Goal: Find specific page/section: Find specific page/section

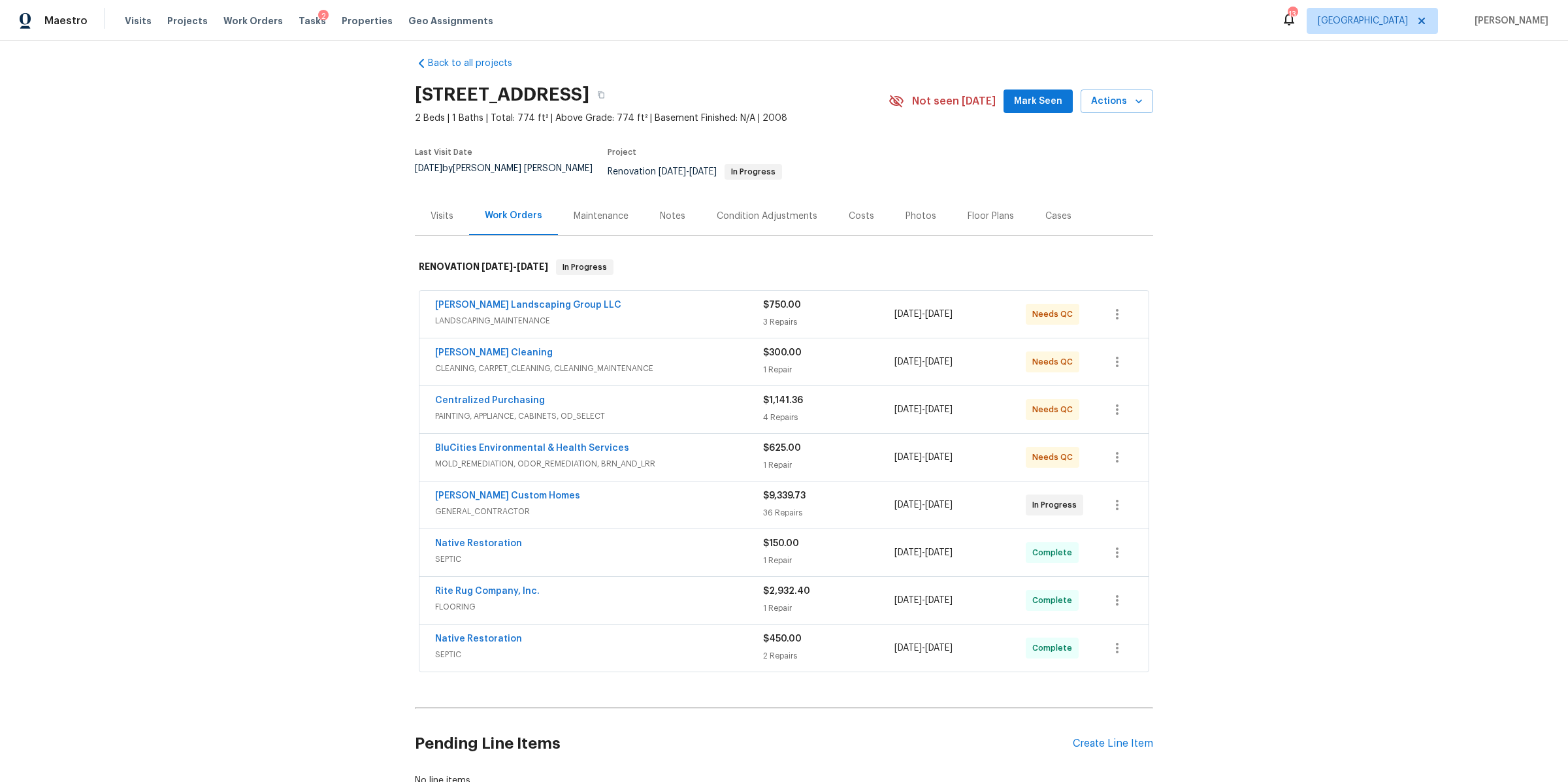
scroll to position [110, 0]
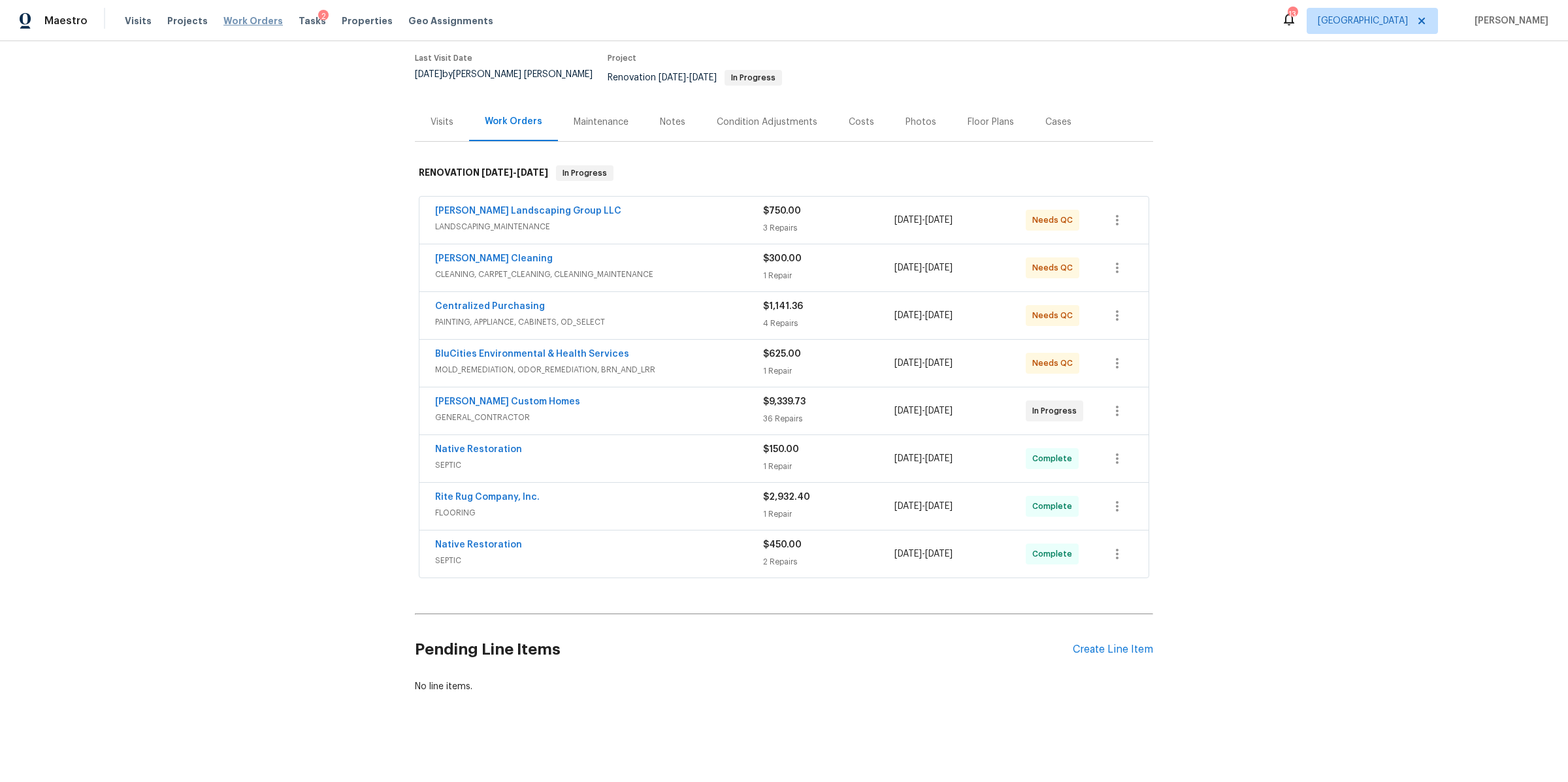
click at [231, 18] on span "Work Orders" at bounding box center [253, 20] width 60 height 13
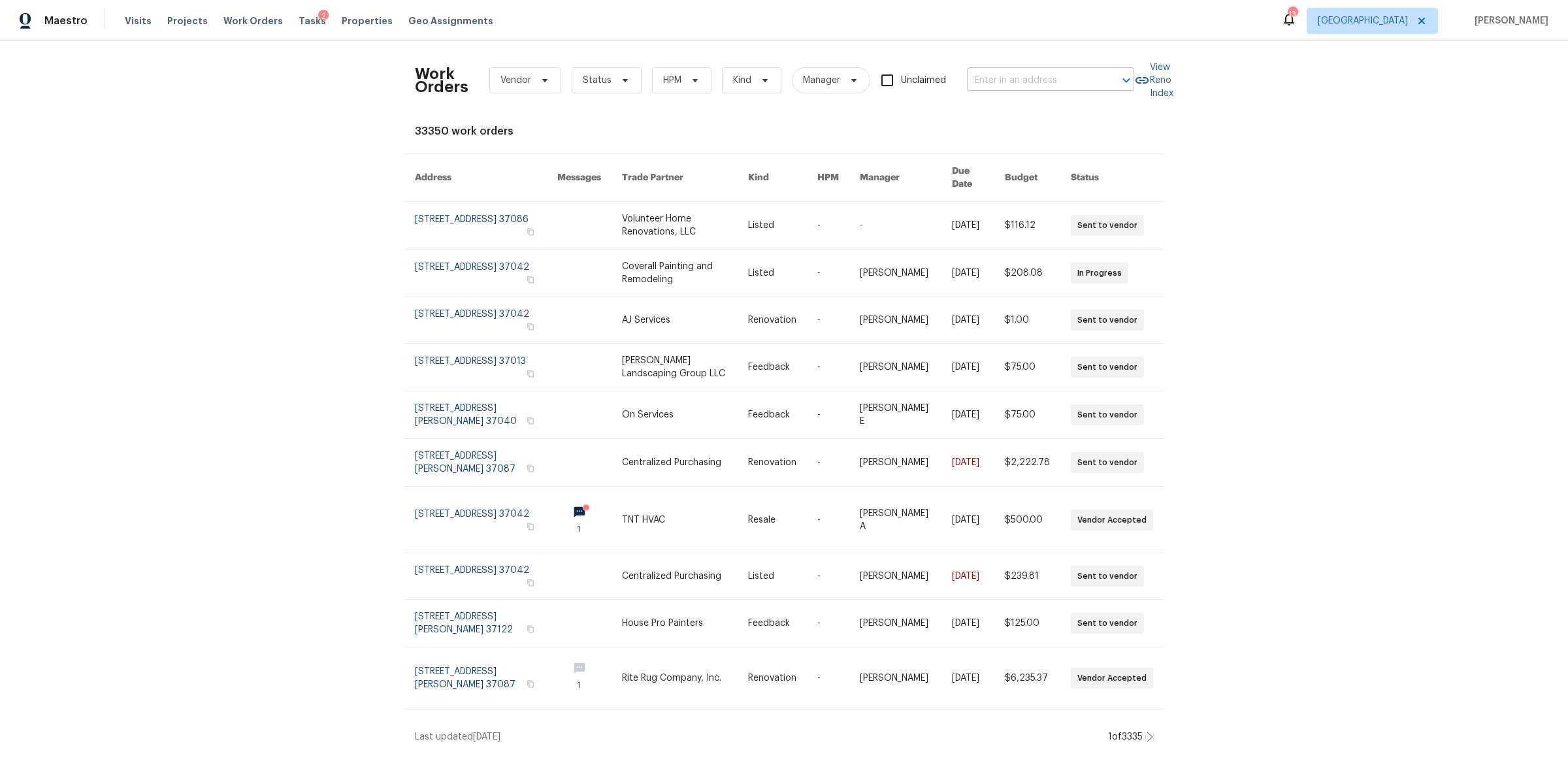
click at [985, 80] on input "text" at bounding box center [1032, 81] width 130 height 20
type input "[PERSON_NAME]"
click at [1011, 158] on li "[STREET_ADDRESS][PERSON_NAME]" at bounding box center [1046, 151] width 167 height 35
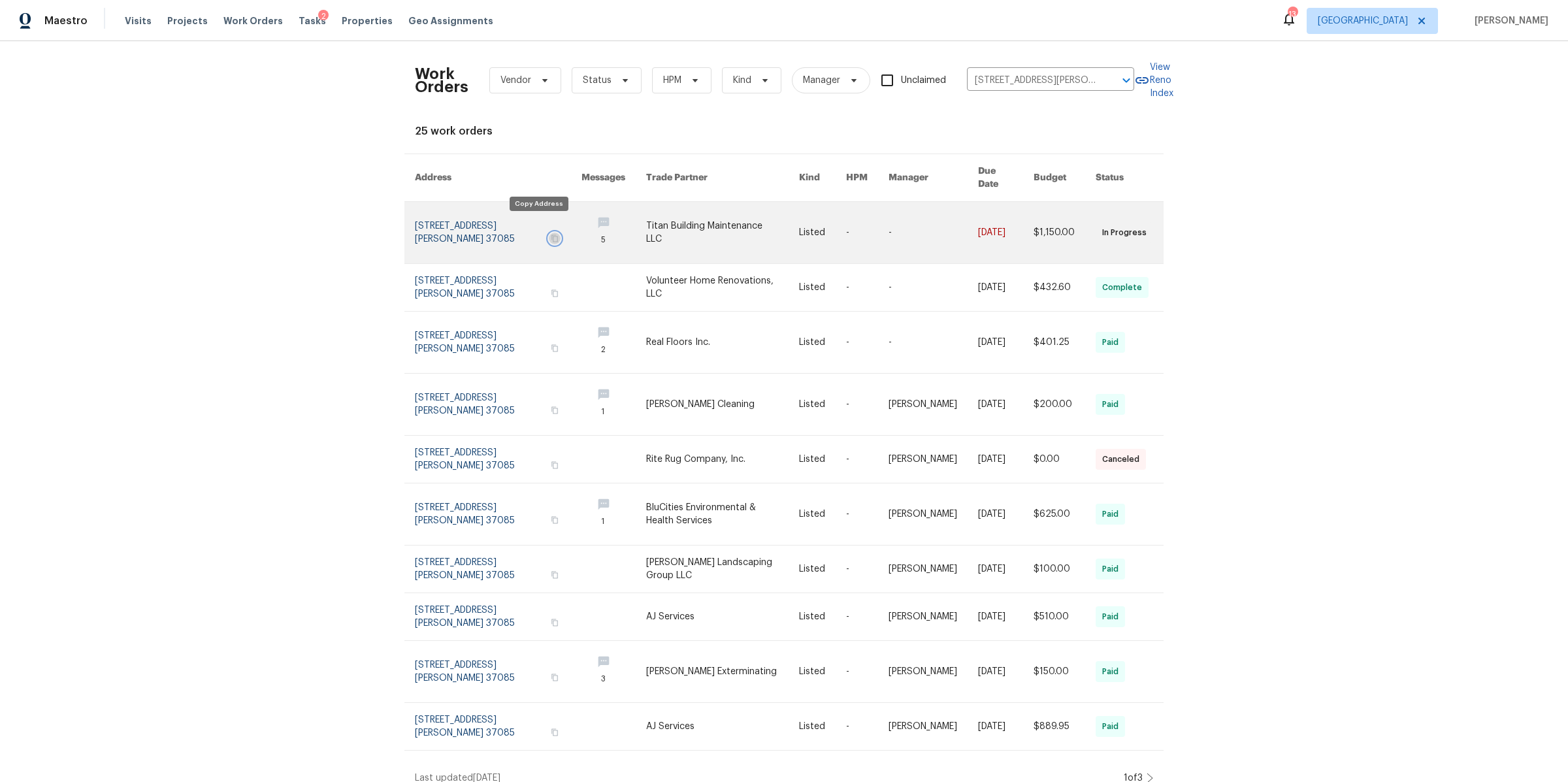
click at [550, 234] on icon "button" at bounding box center [554, 238] width 8 height 8
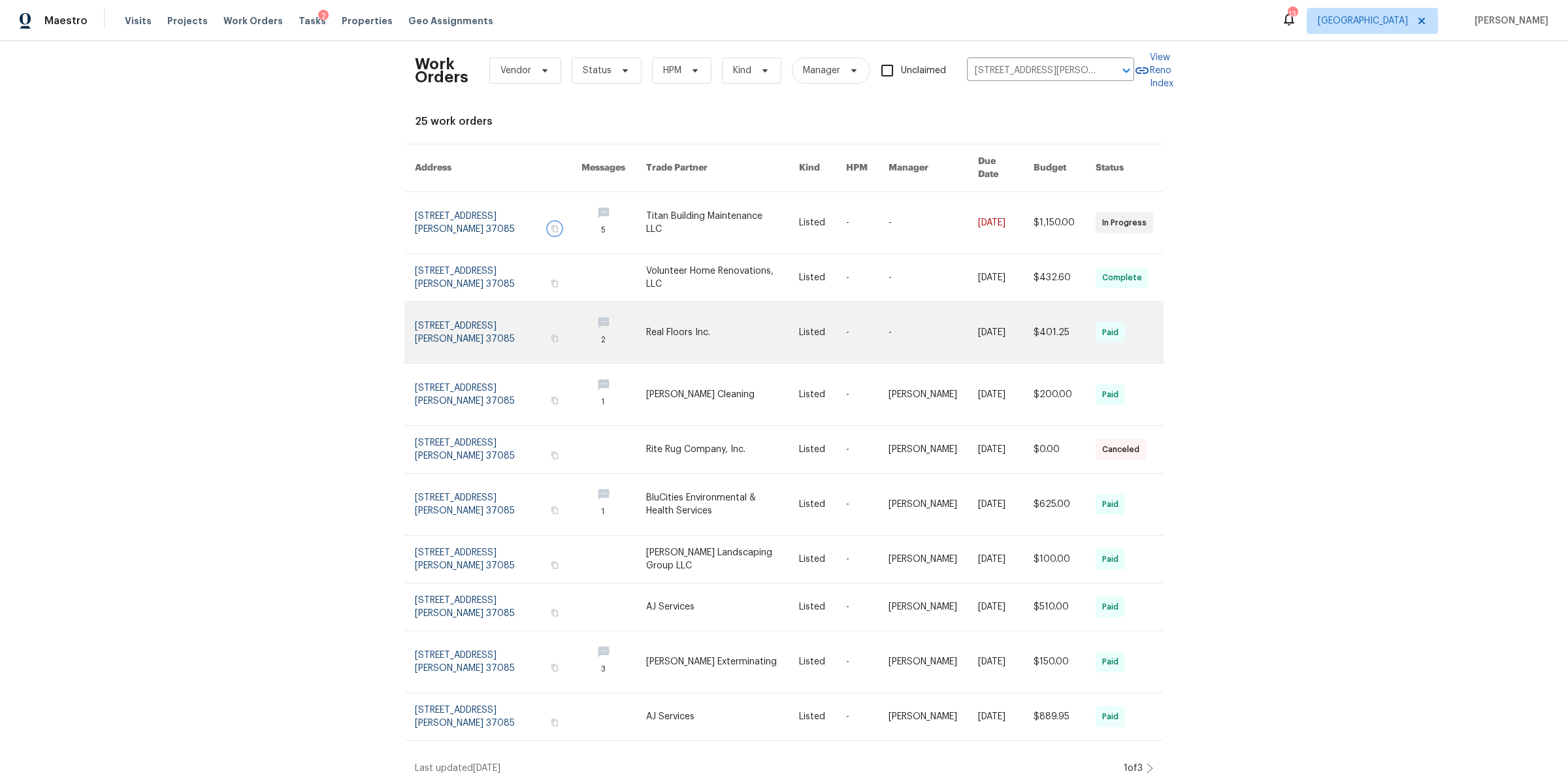
scroll to position [14, 0]
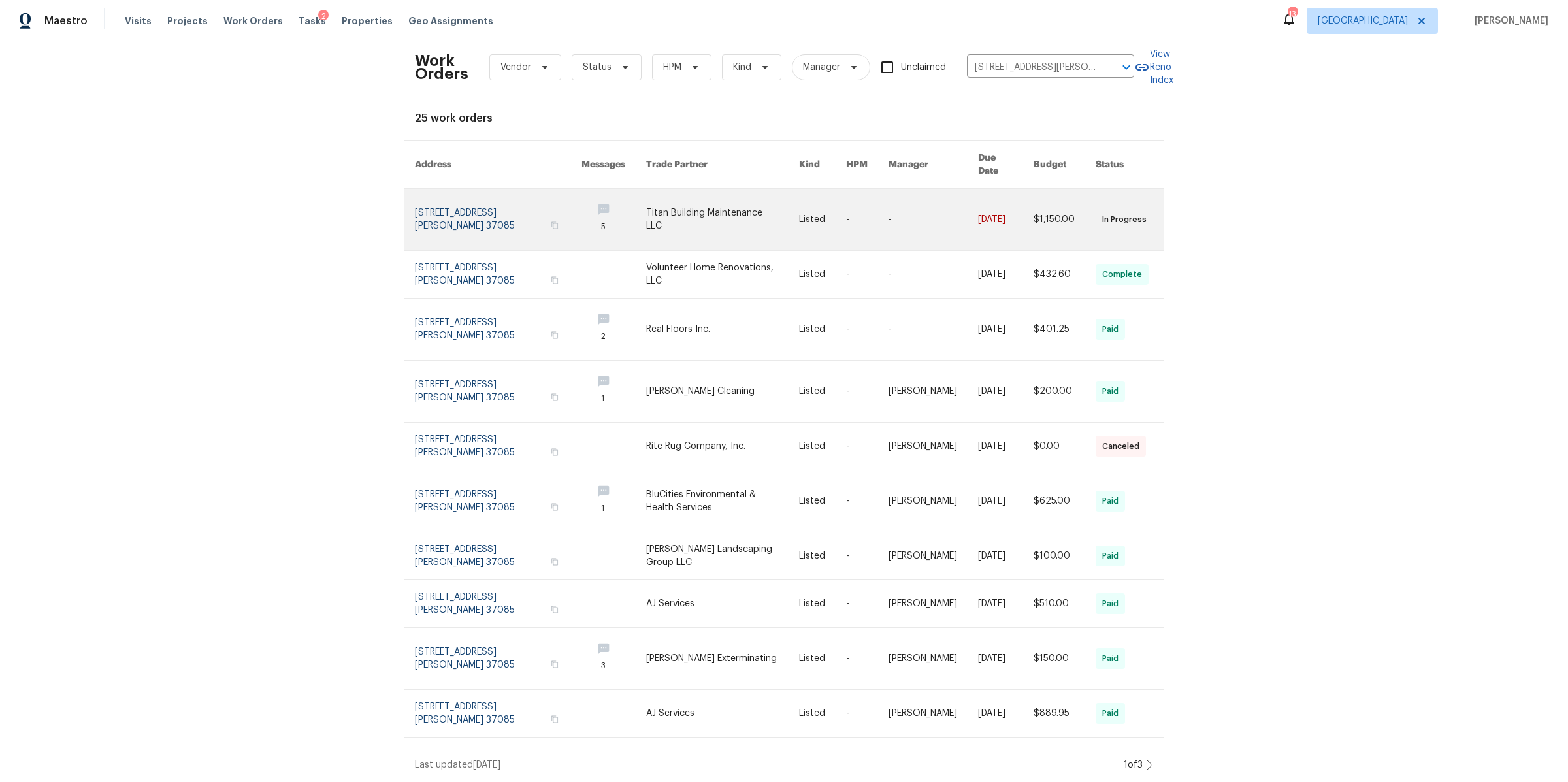
click at [429, 196] on link at bounding box center [499, 220] width 167 height 62
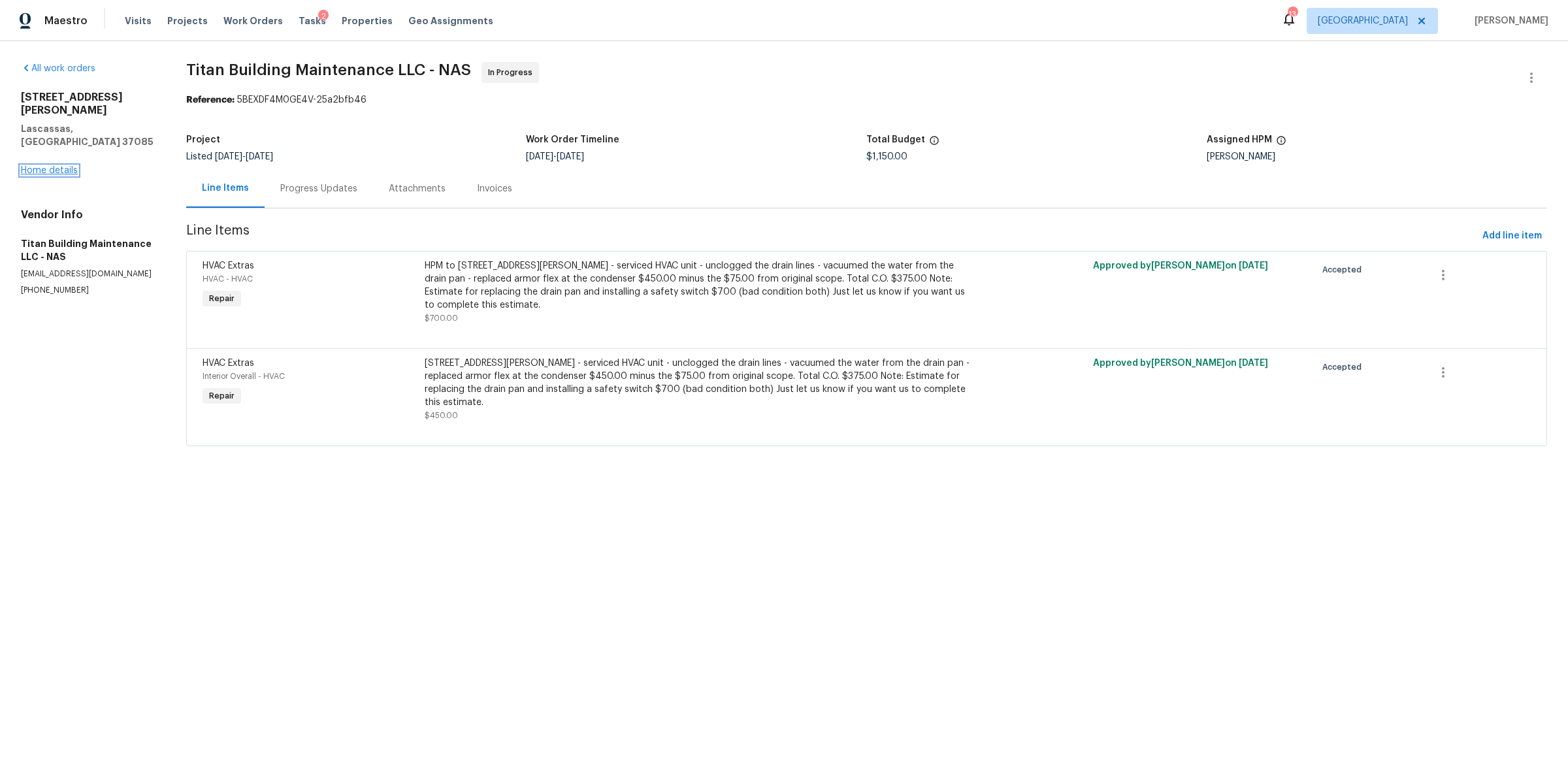
click at [66, 166] on link "Home details" at bounding box center [49, 170] width 57 height 9
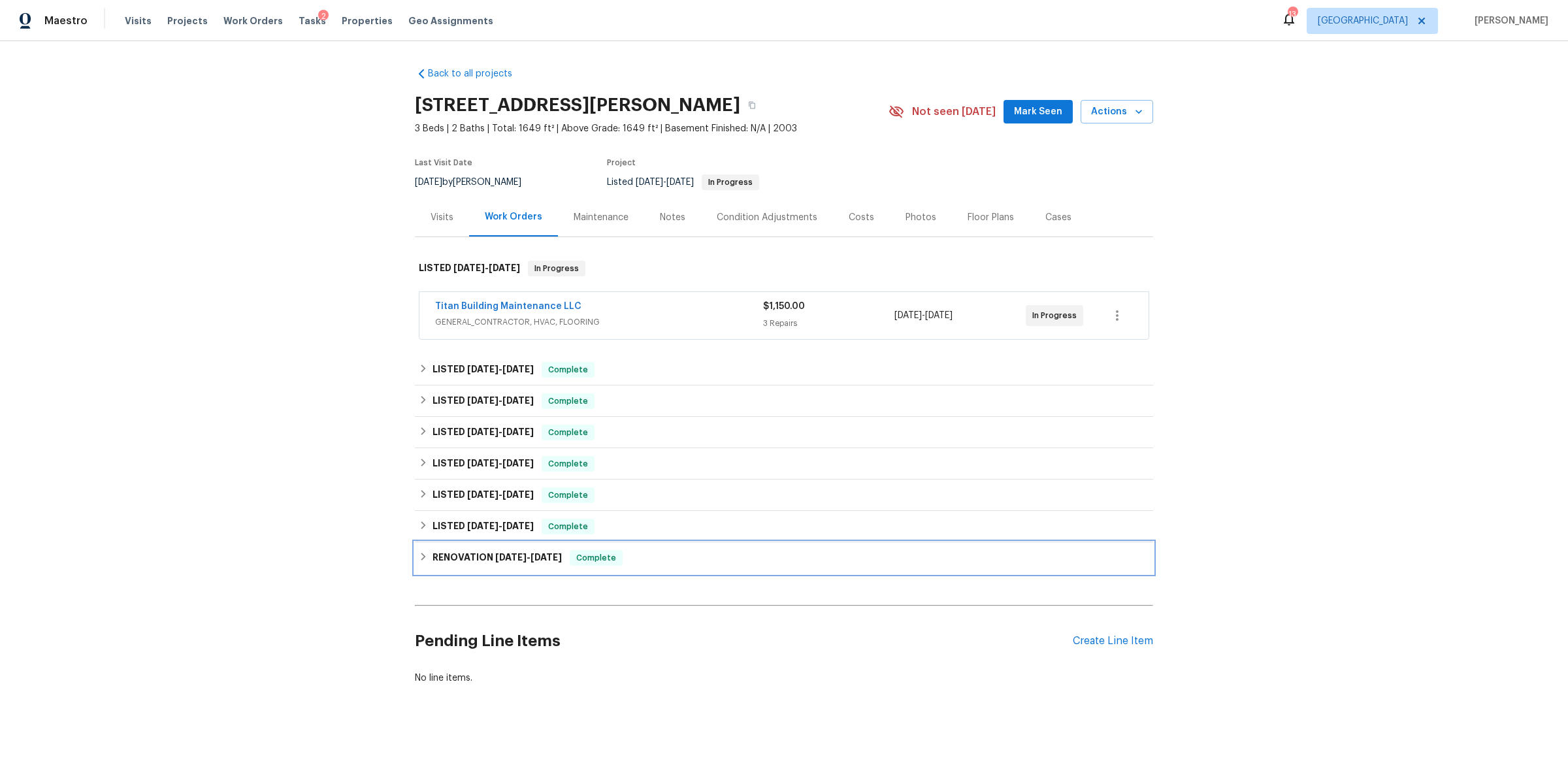
click at [719, 553] on div "RENOVATION [DATE] - [DATE] Complete" at bounding box center [783, 558] width 730 height 15
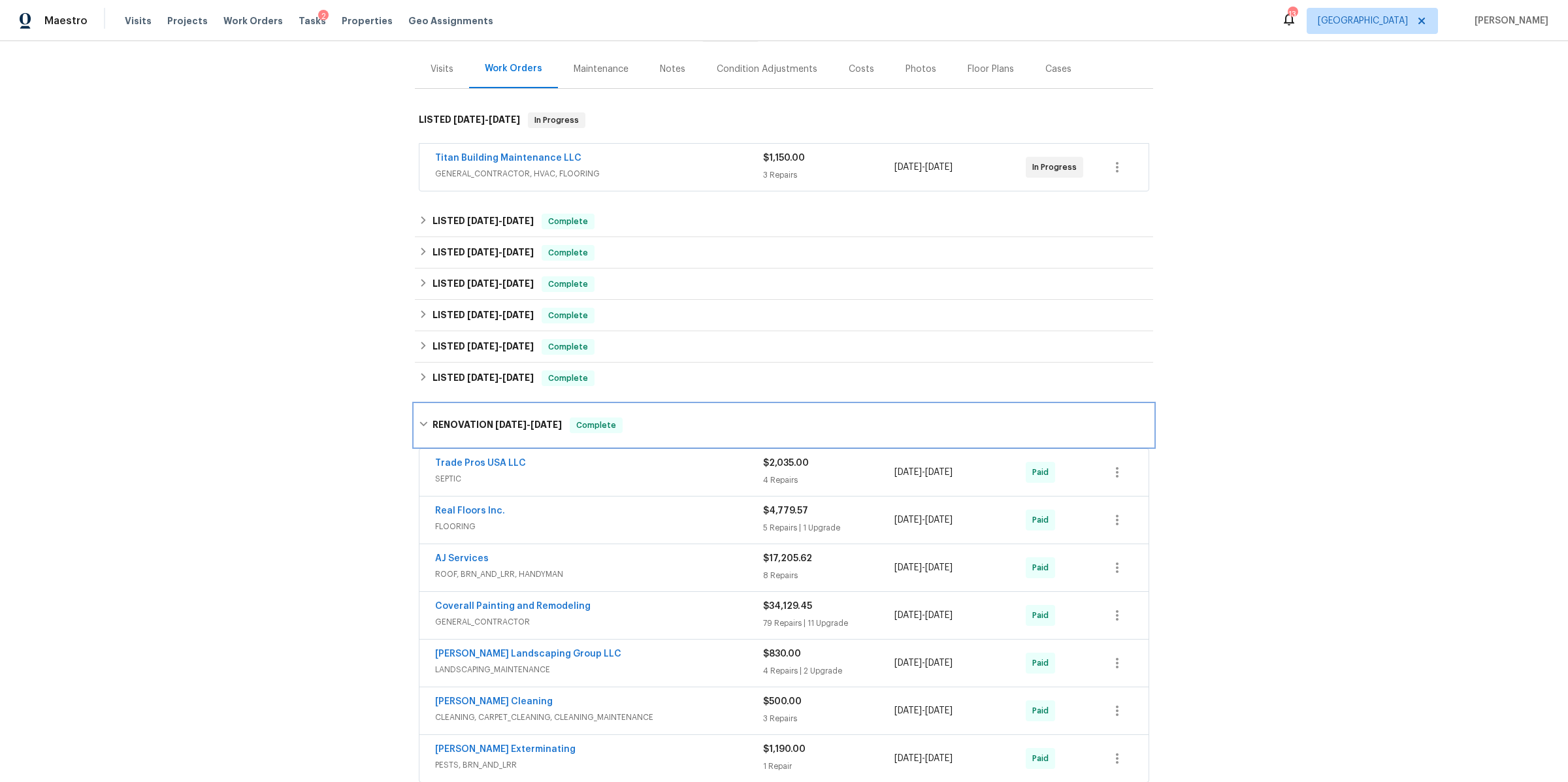
scroll to position [301, 0]
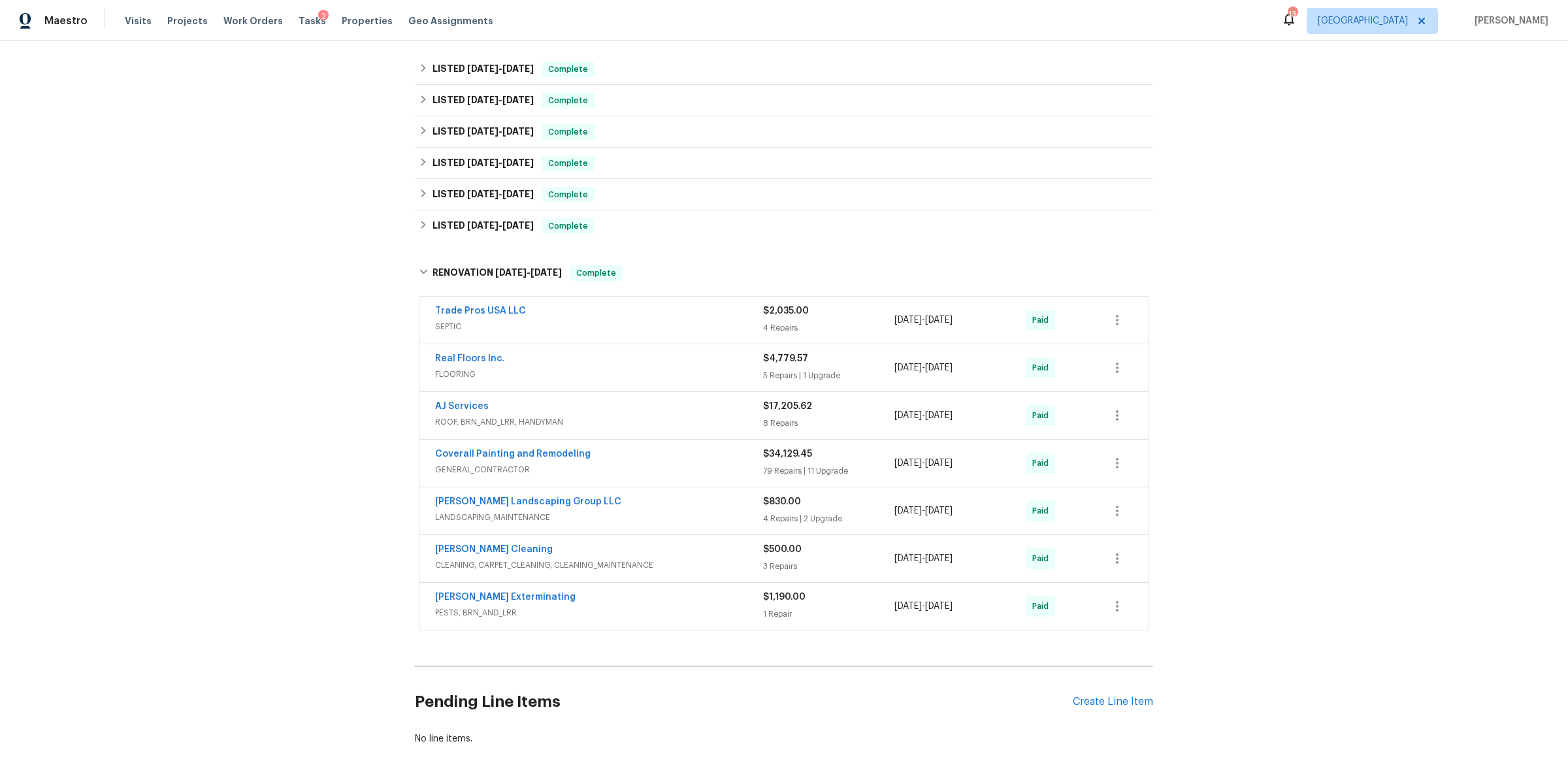
click at [634, 413] on div "AJ Services" at bounding box center [599, 407] width 328 height 15
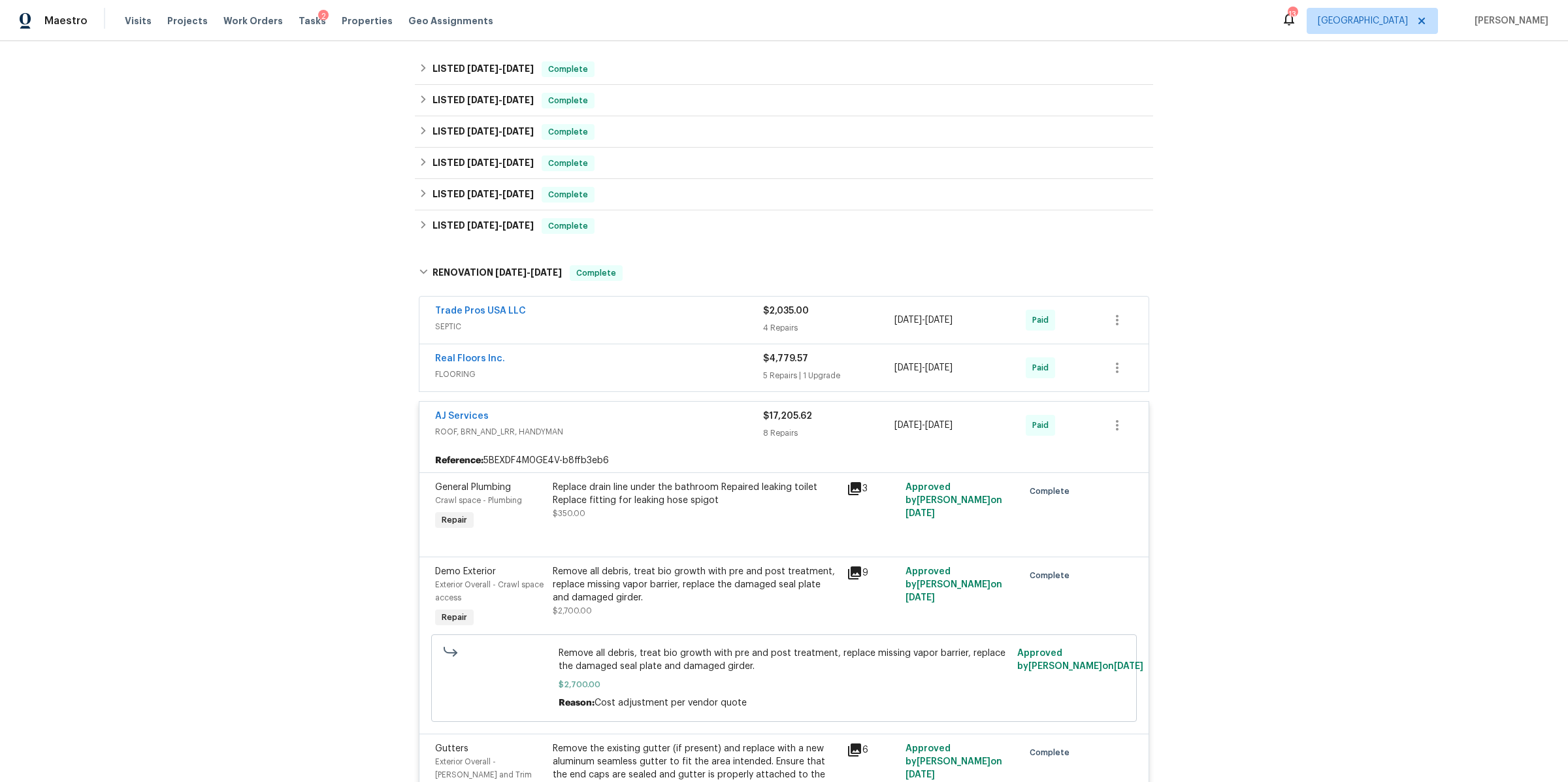
click at [607, 431] on span "ROOF, BRN_AND_LRR, HANDYMAN" at bounding box center [599, 431] width 328 height 13
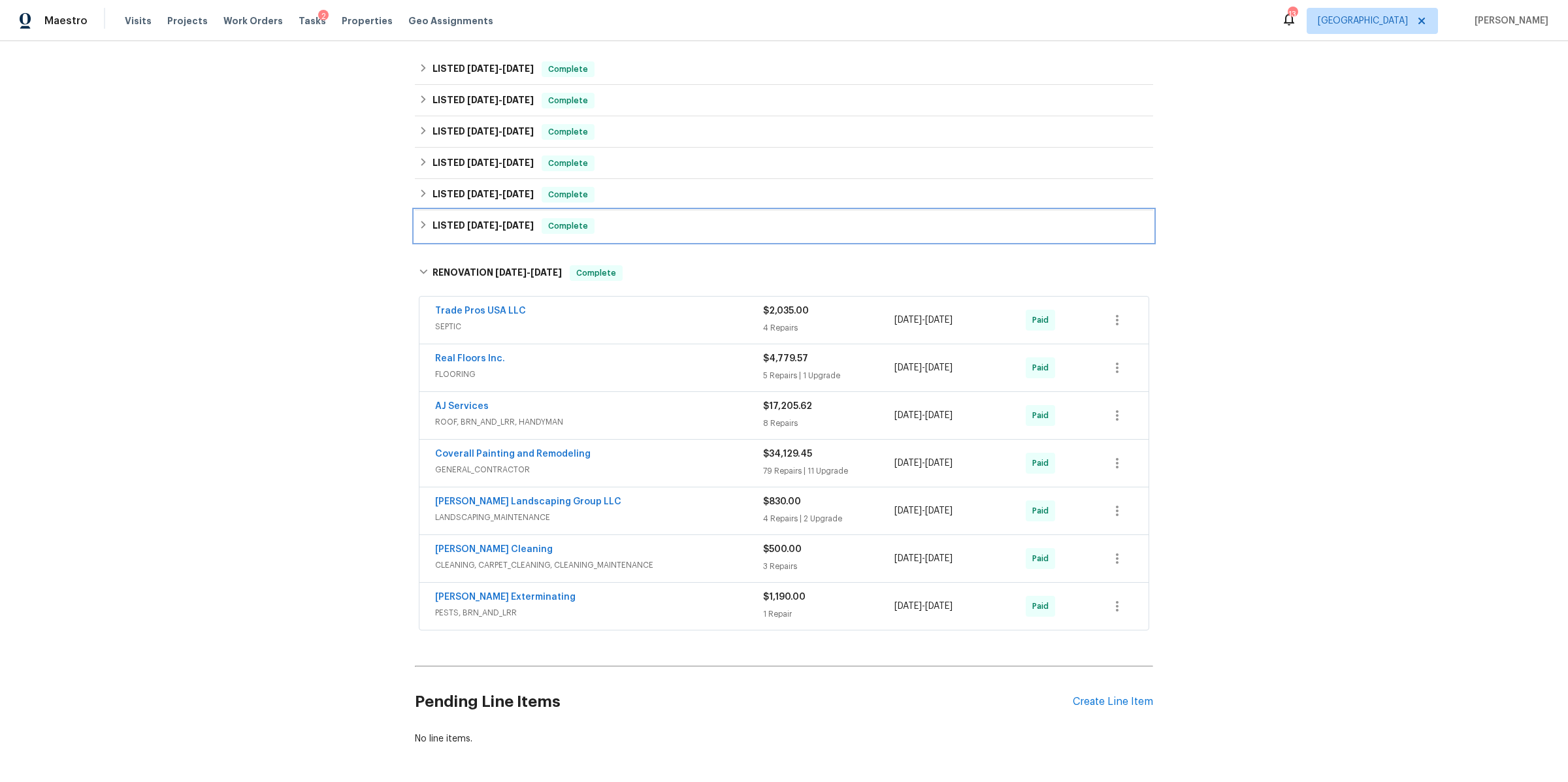
click at [623, 228] on div "LISTED 2/8/25 - 2/10/25 Complete" at bounding box center [783, 226] width 730 height 15
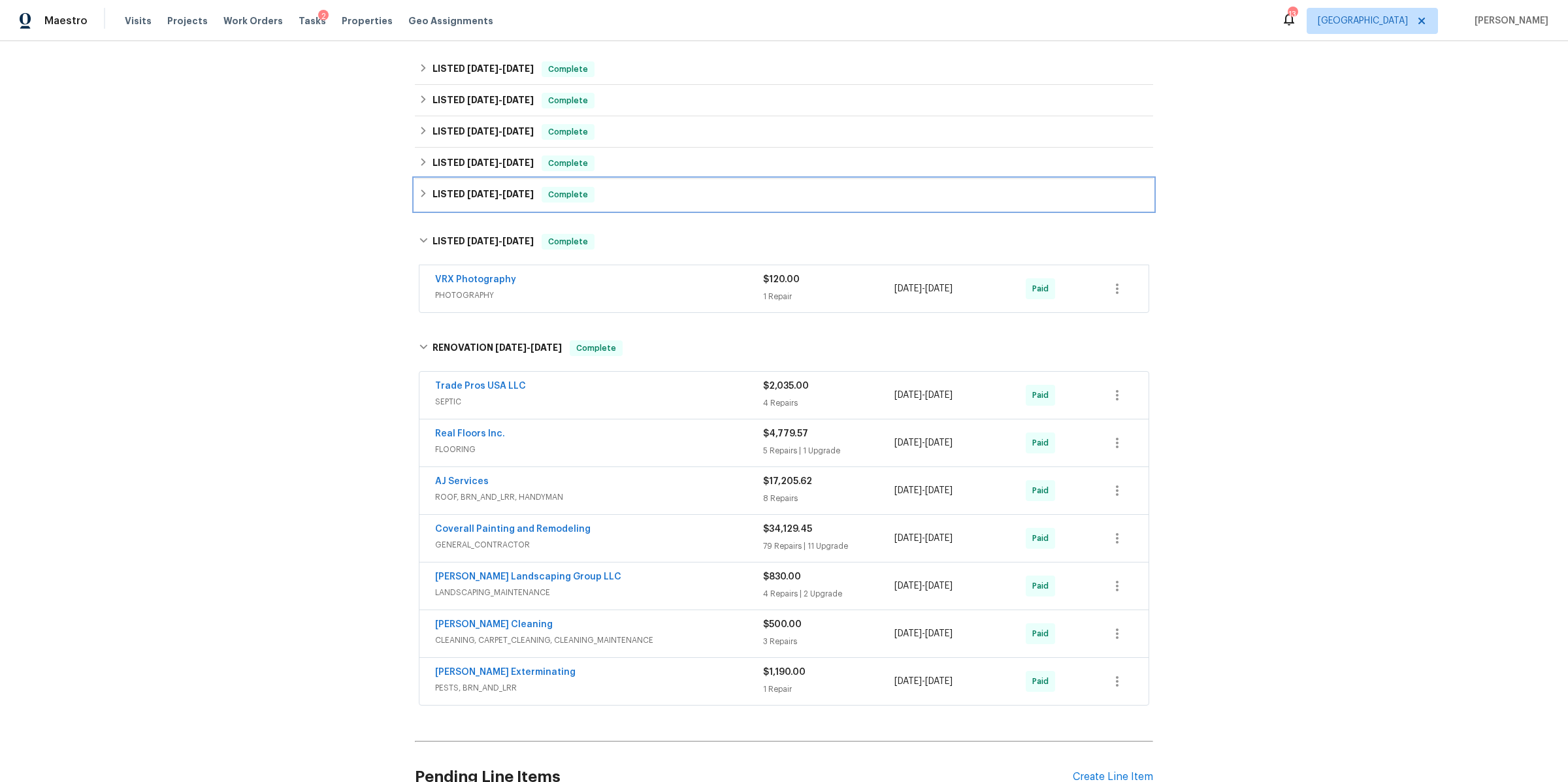
click at [638, 201] on div "LISTED 3/10/25 - 3/12/25 Complete" at bounding box center [783, 194] width 730 height 15
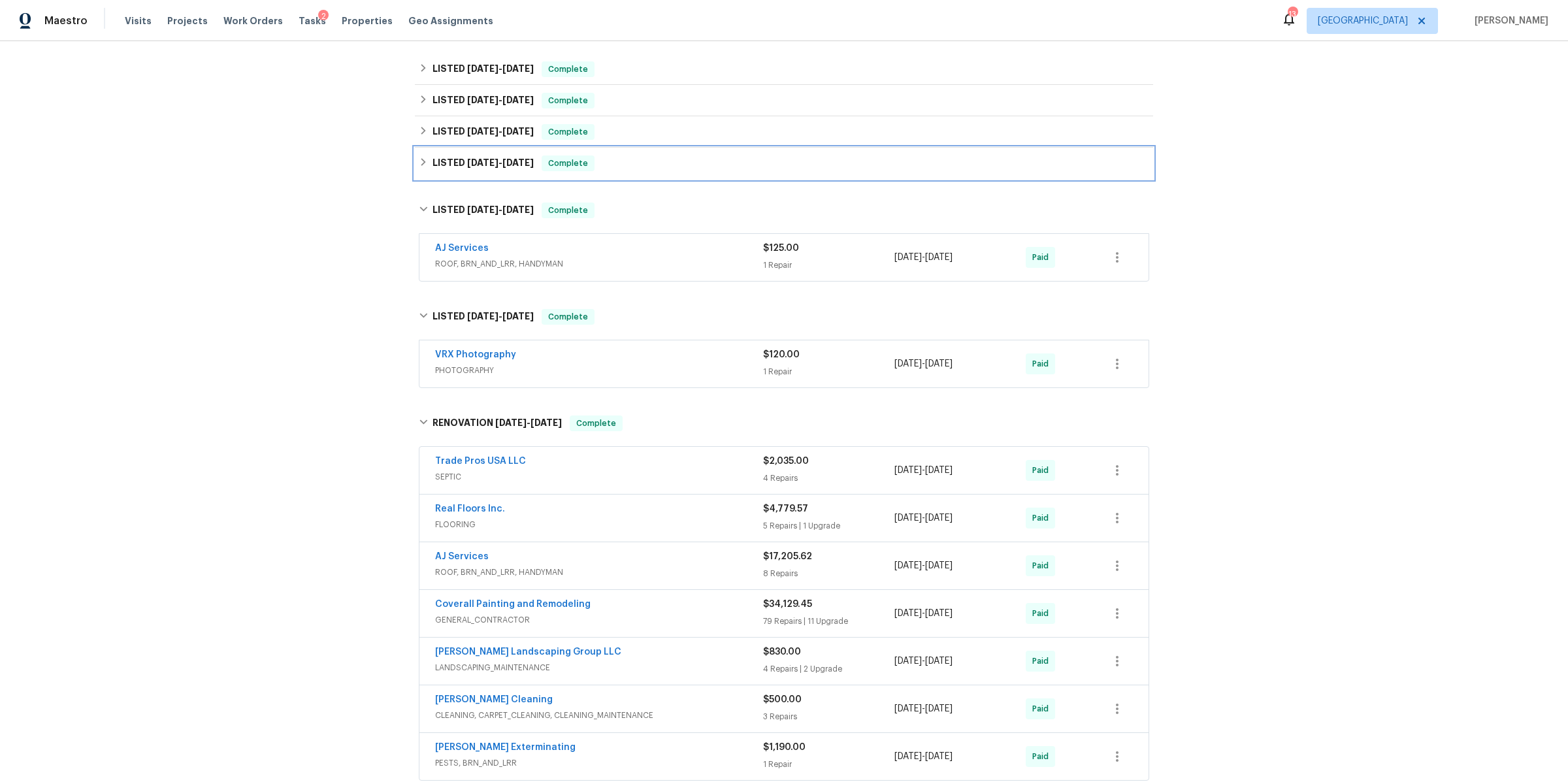
click at [674, 174] on div "LISTED 3/26/25 - 4/7/25 Complete" at bounding box center [784, 163] width 738 height 32
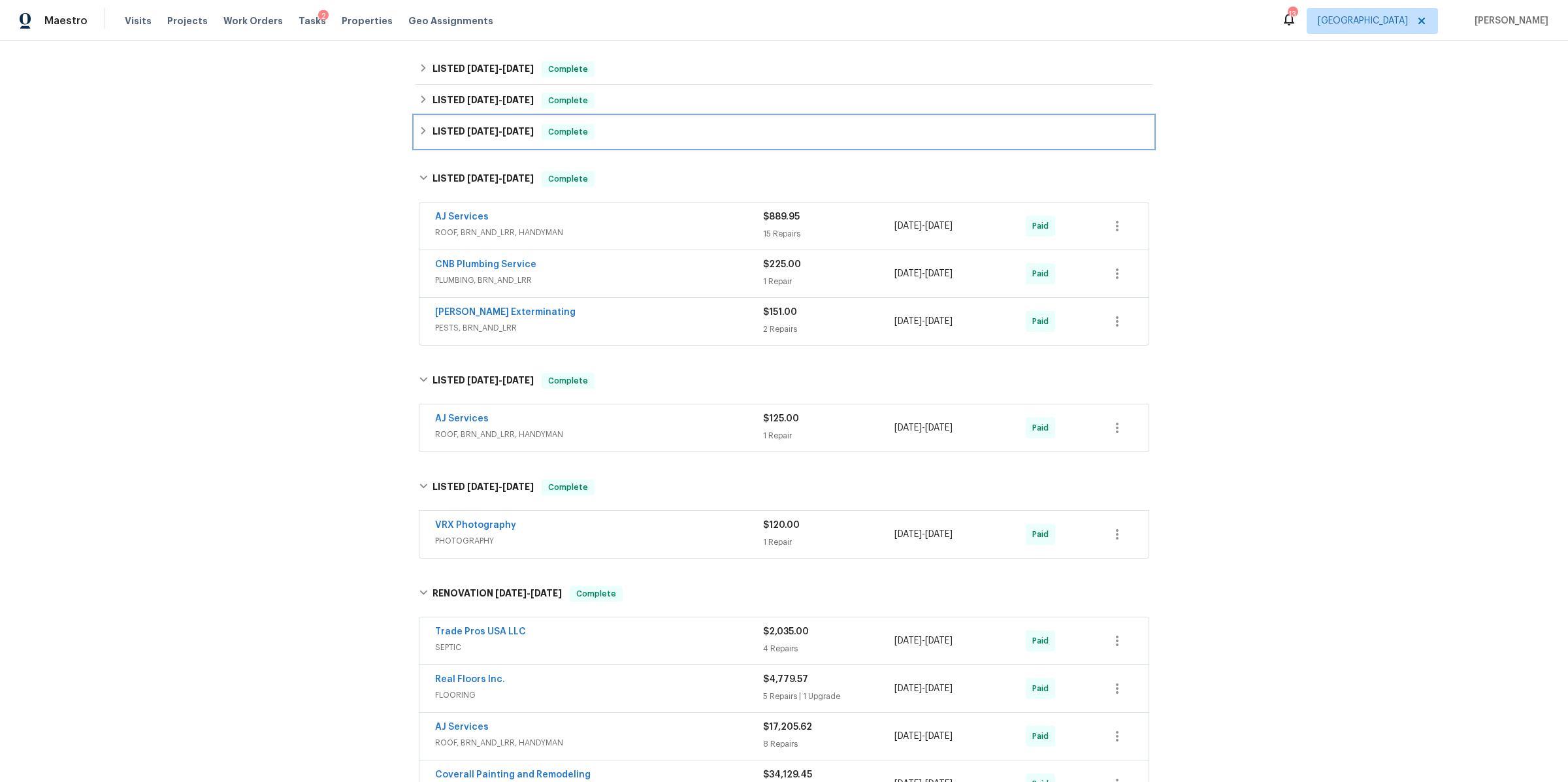
click at [682, 135] on div "LISTED 4/25/25 - 4/29/25 Complete" at bounding box center [783, 132] width 730 height 15
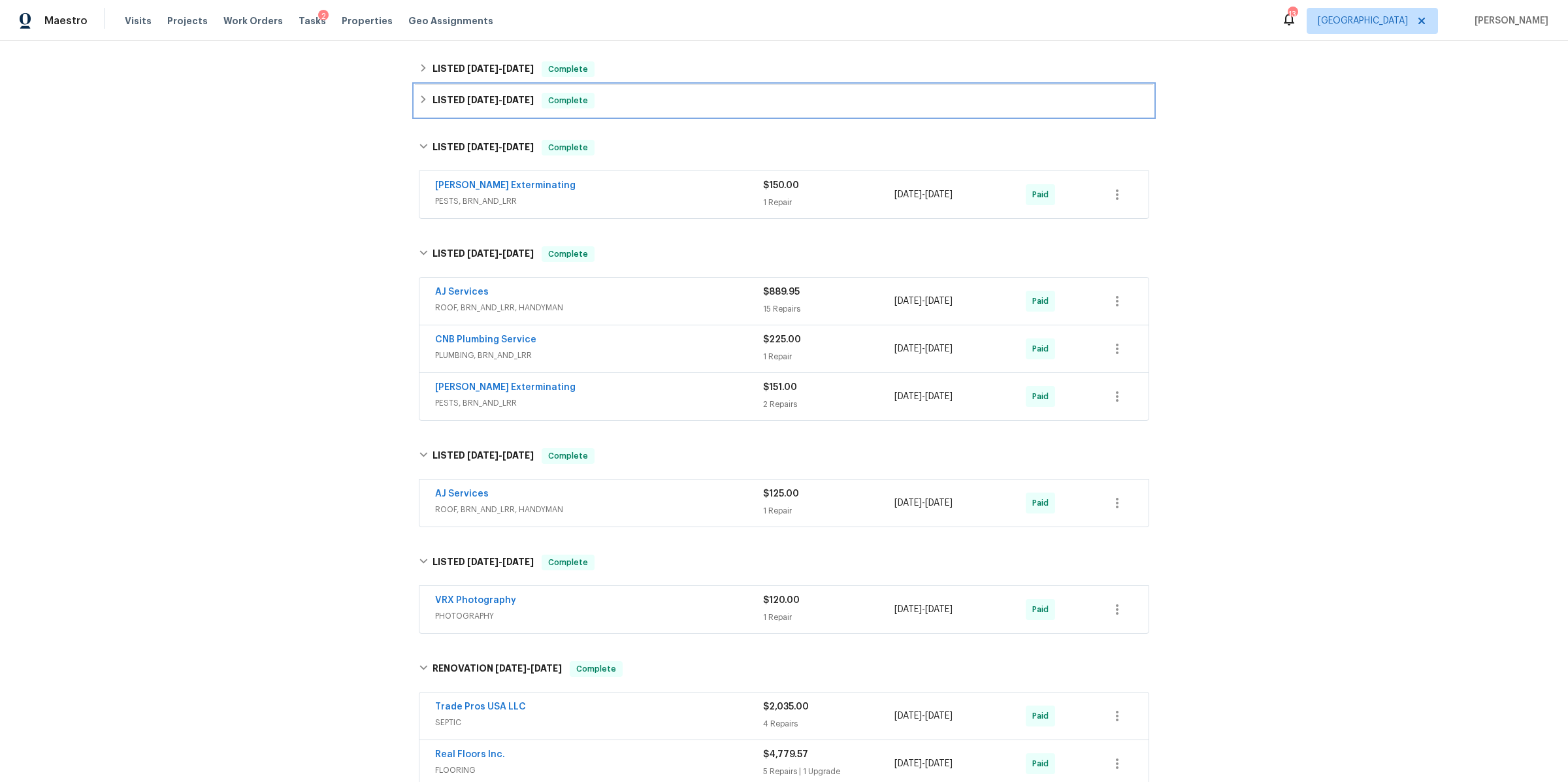
click at [694, 96] on div "LISTED 5/16/25 - 5/27/25 Complete" at bounding box center [783, 100] width 730 height 15
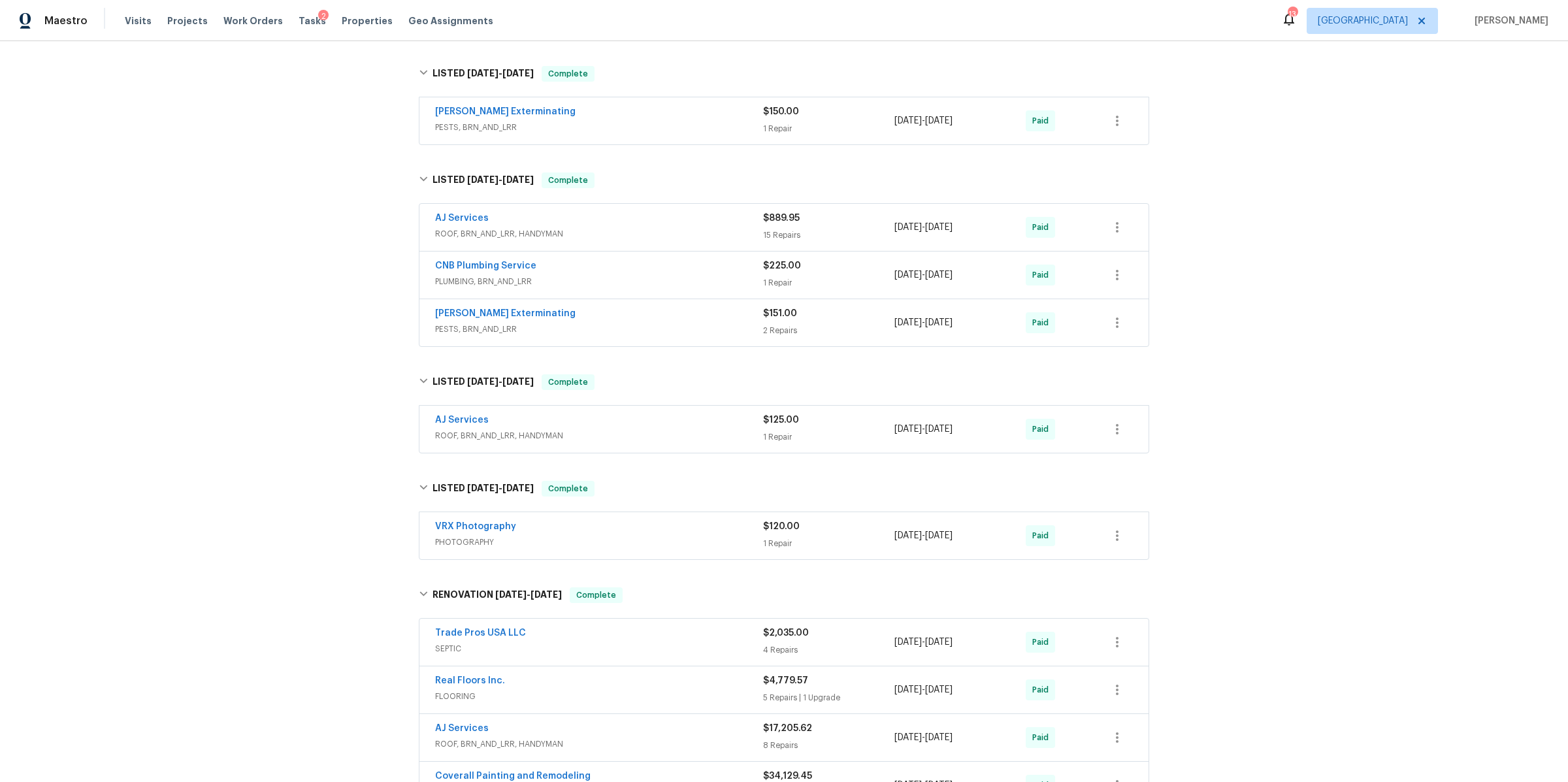
scroll to position [1032, 0]
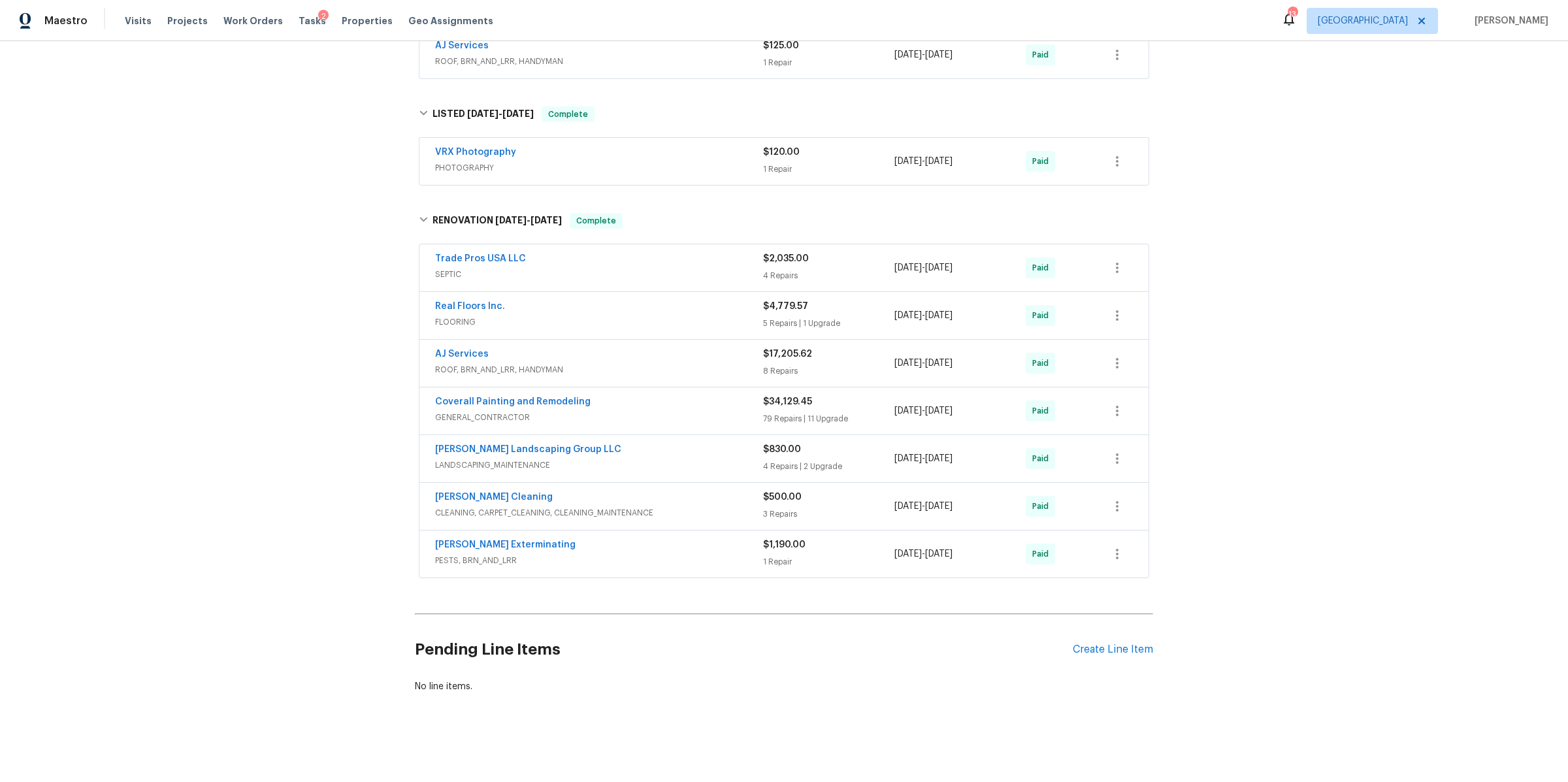
click at [662, 363] on span "ROOF, BRN_AND_LRR, HANDYMAN" at bounding box center [599, 370] width 328 height 13
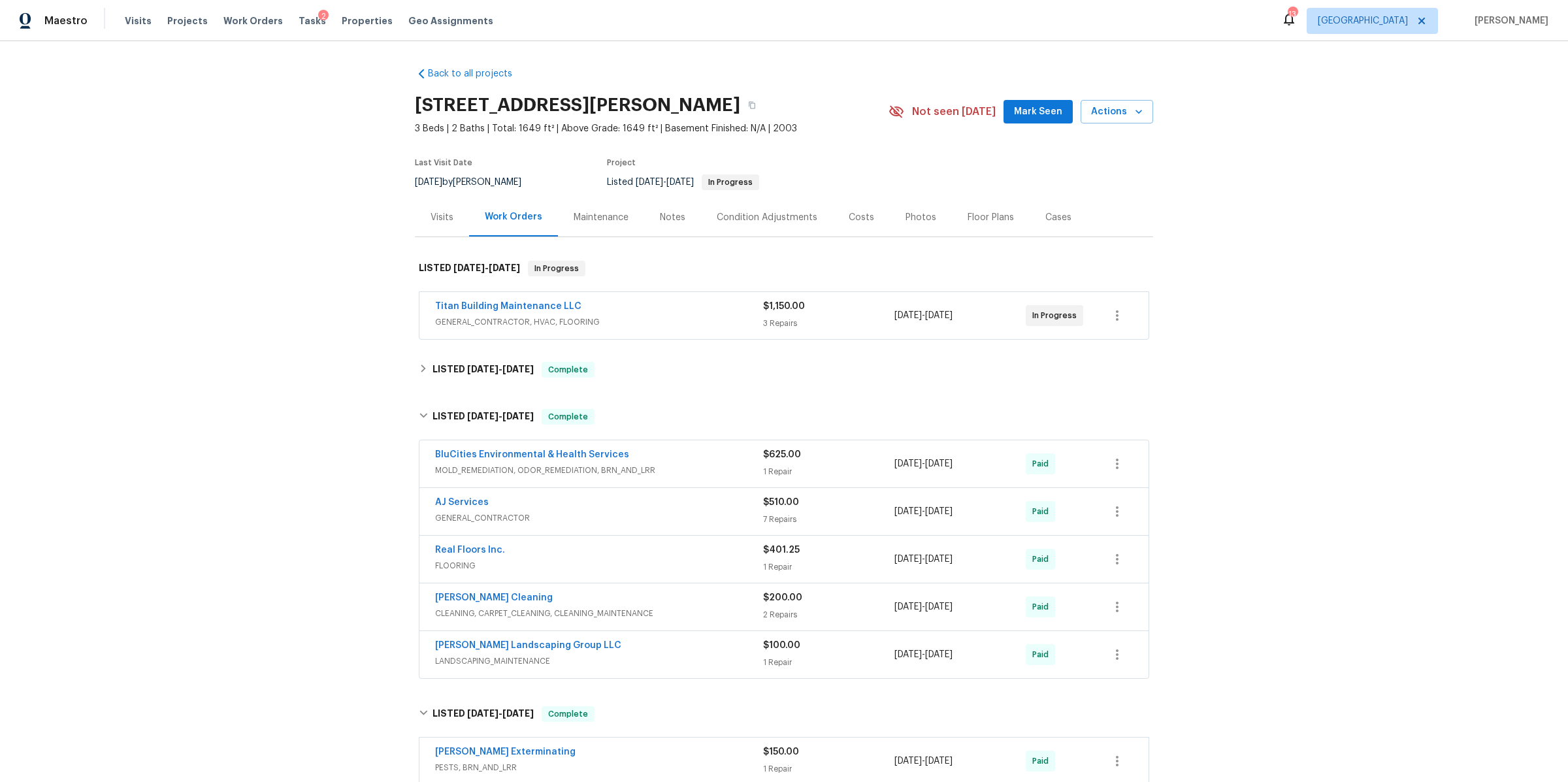
scroll to position [887, 0]
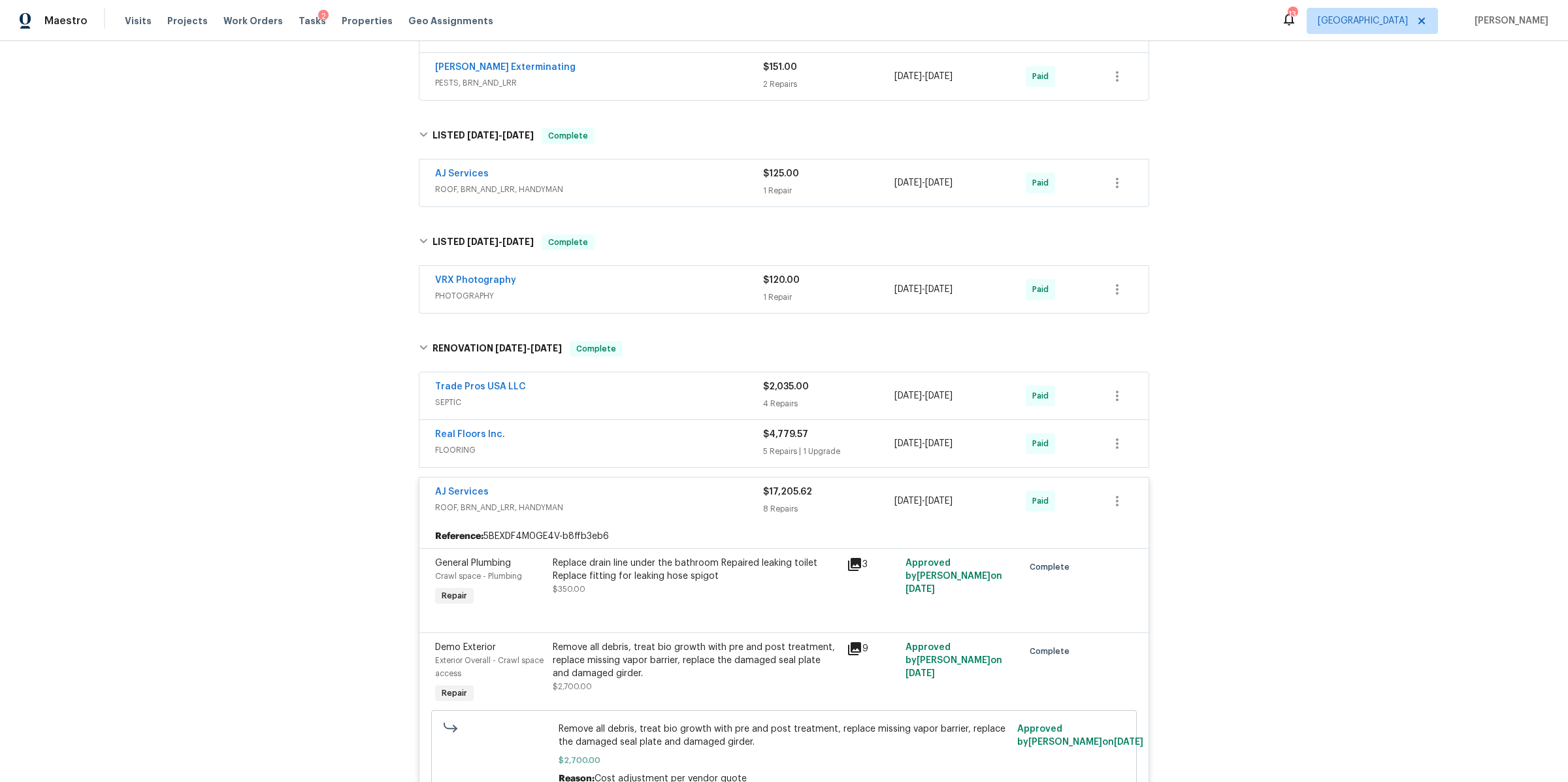
click at [655, 389] on div "Trade Pros USA LLC" at bounding box center [599, 388] width 328 height 15
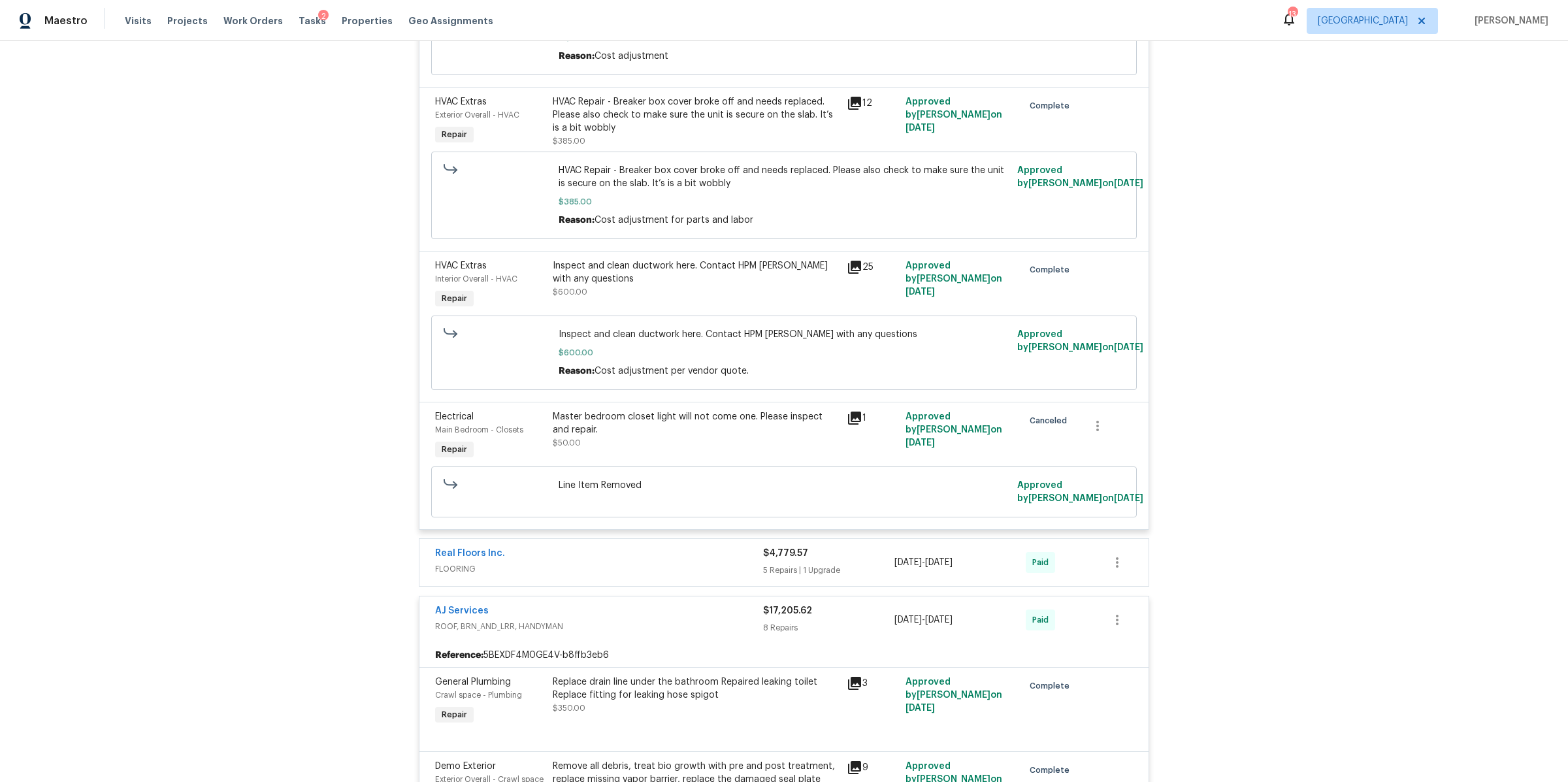
scroll to position [1429, 0]
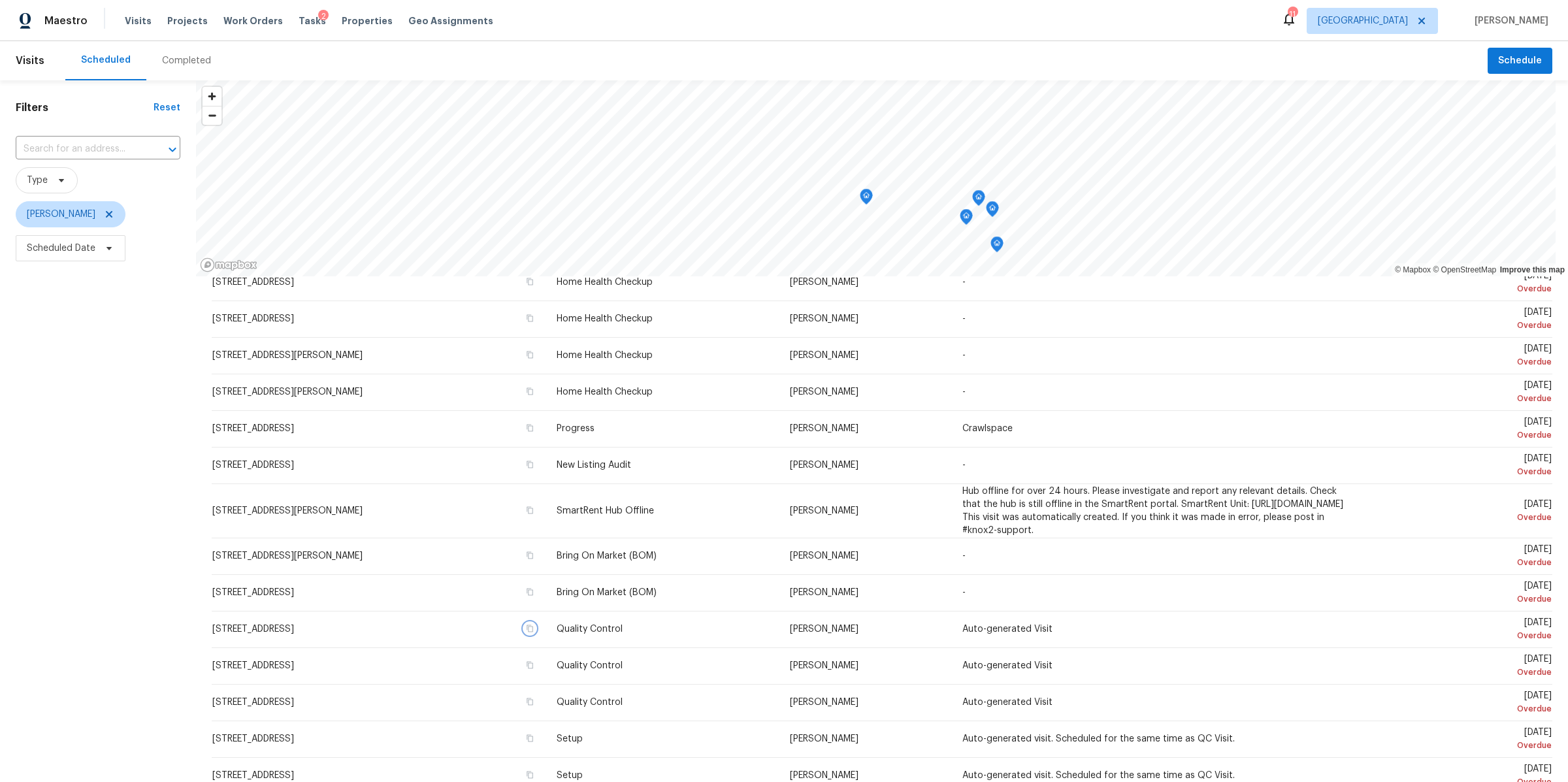
scroll to position [195, 0]
